Goal: Manage account settings

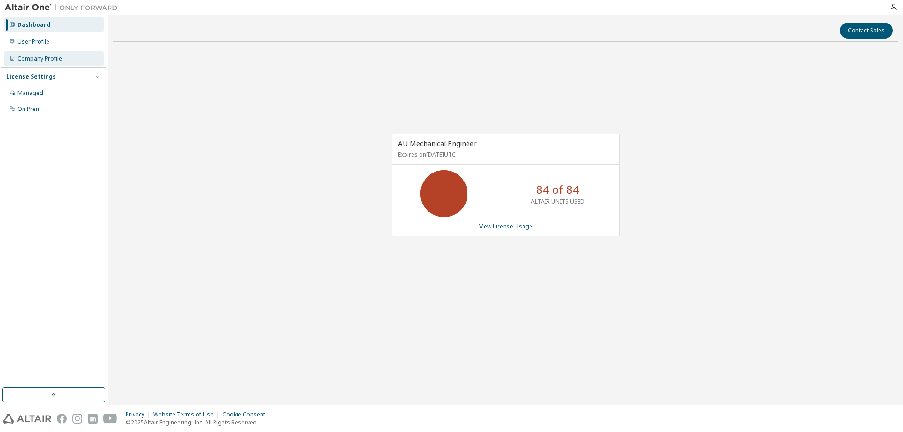
click at [52, 57] on div "Company Profile" at bounding box center [39, 59] width 45 height 8
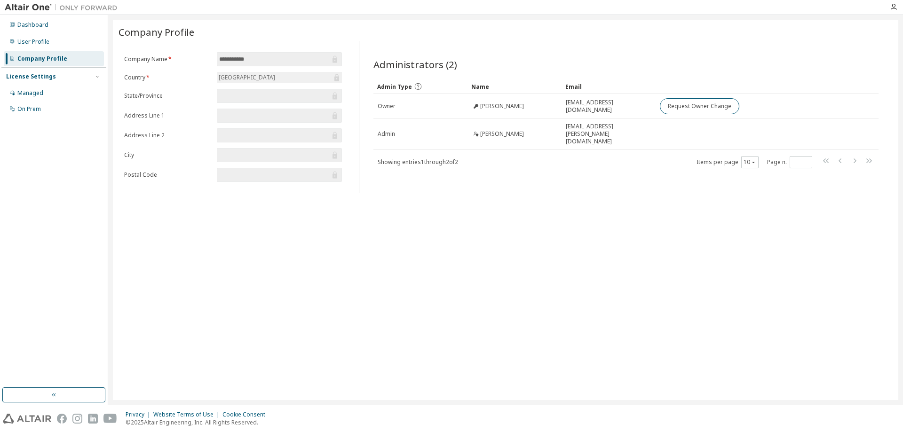
click at [26, 5] on img at bounding box center [64, 7] width 118 height 9
click at [32, 23] on div "Dashboard" at bounding box center [32, 25] width 31 height 8
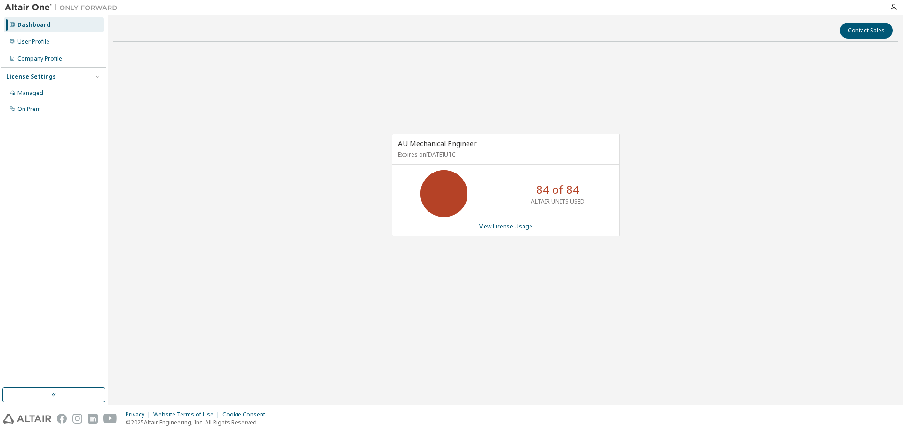
click at [892, 3] on div at bounding box center [893, 7] width 19 height 14
click at [892, 8] on icon "button" at bounding box center [894, 7] width 8 height 8
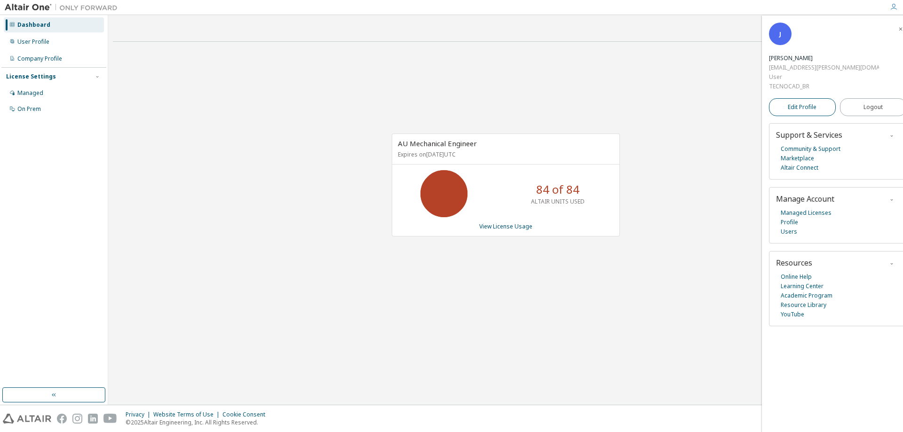
click at [813, 104] on span "Edit Profile" at bounding box center [802, 108] width 29 height 8
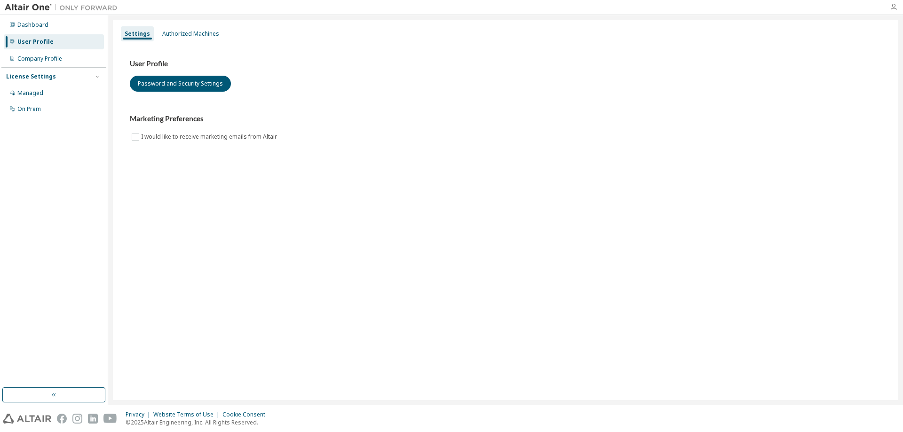
click at [892, 6] on icon "button" at bounding box center [894, 7] width 8 height 8
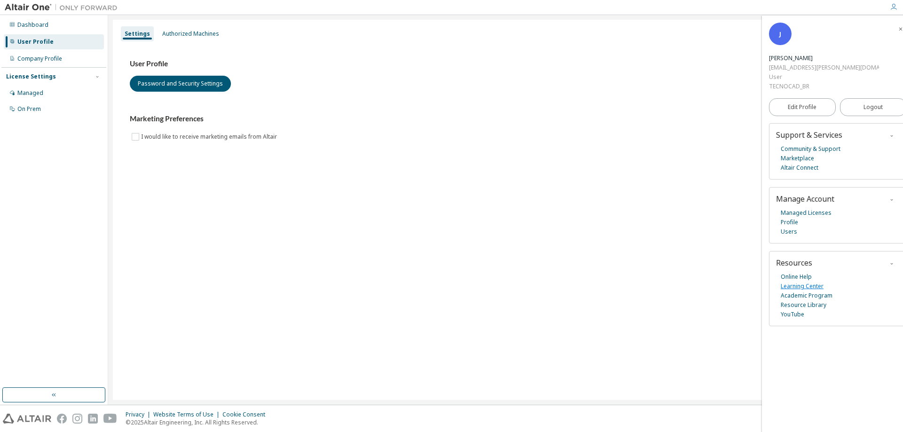
click at [807, 282] on link "Learning Center" at bounding box center [802, 286] width 43 height 9
